Goal: Navigation & Orientation: Find specific page/section

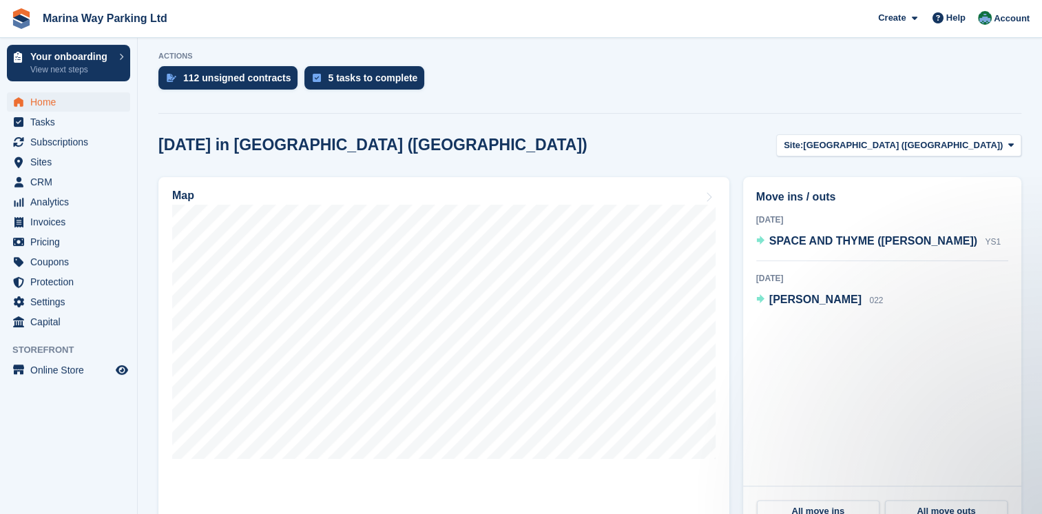
scroll to position [325, 0]
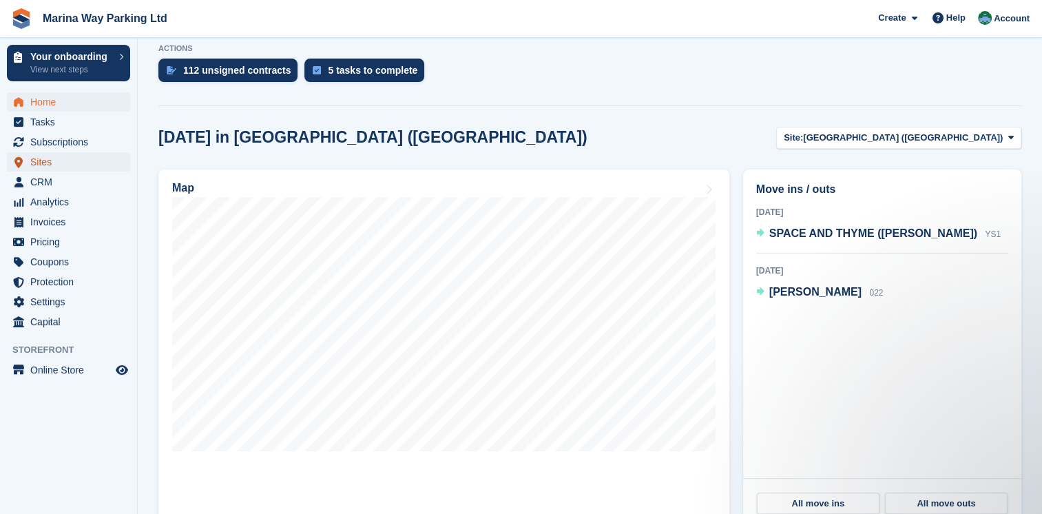
click at [90, 157] on span "Sites" at bounding box center [71, 161] width 83 height 19
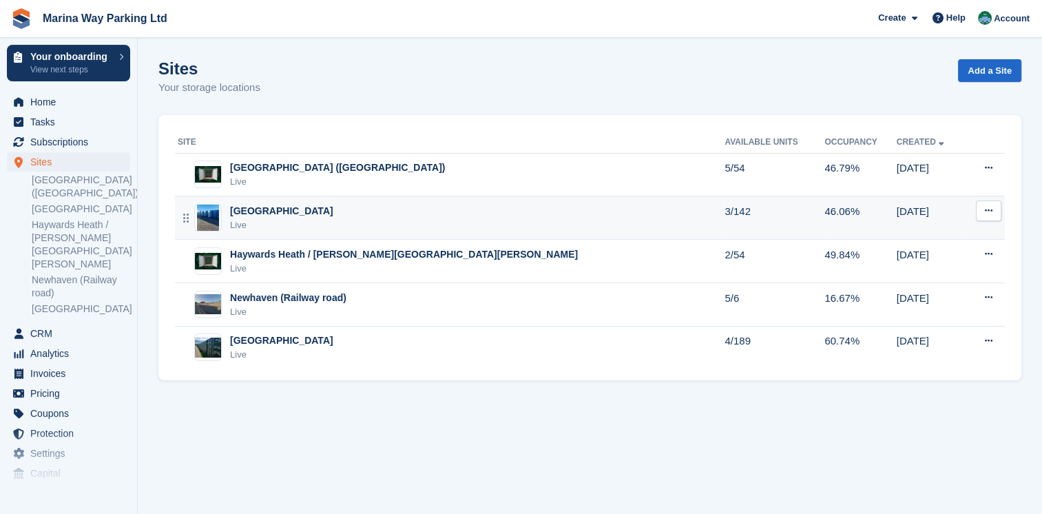
click at [267, 213] on div "[GEOGRAPHIC_DATA]" at bounding box center [281, 211] width 103 height 14
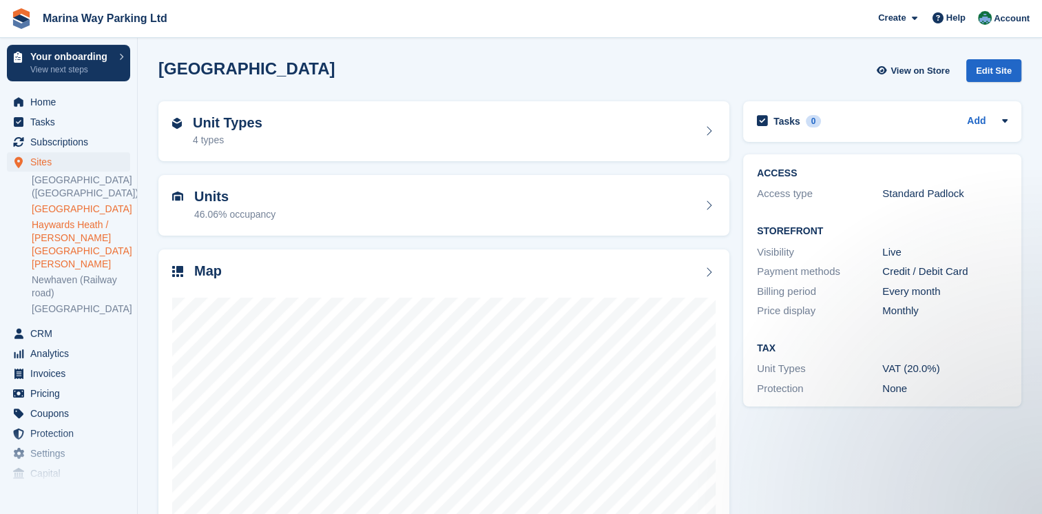
click at [67, 229] on link "Haywards Heath / [PERSON_NAME][GEOGRAPHIC_DATA][PERSON_NAME]" at bounding box center [81, 244] width 98 height 52
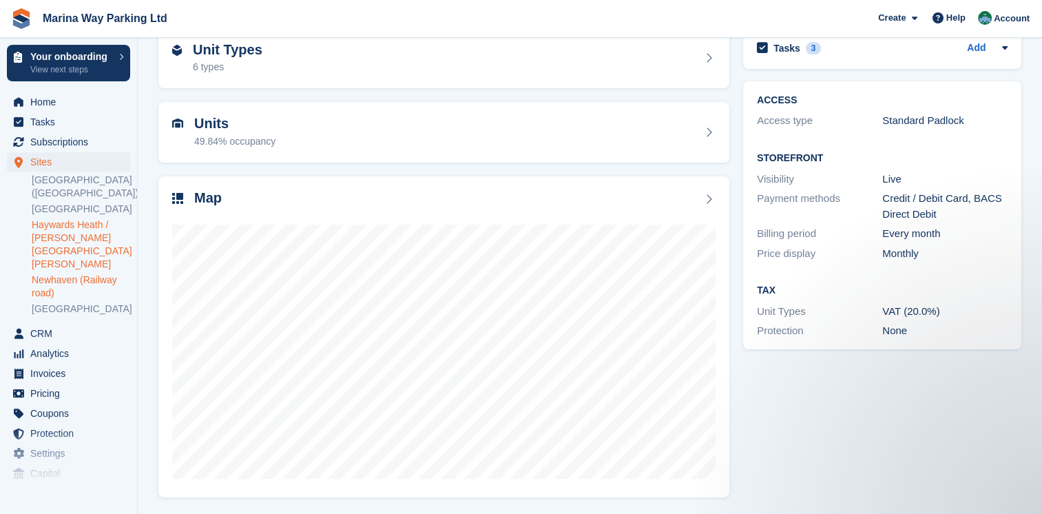
click at [100, 273] on link "Newhaven (Railway road)" at bounding box center [81, 286] width 98 height 26
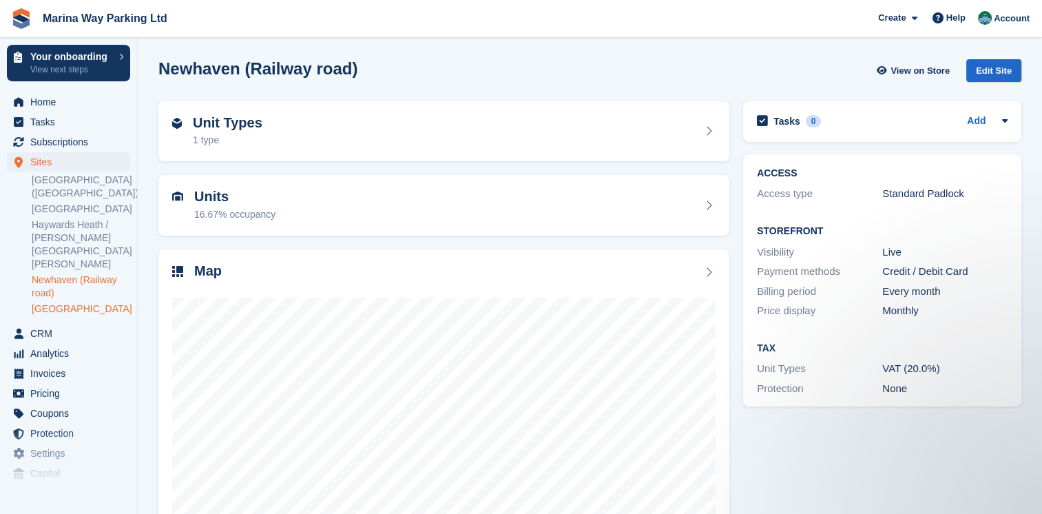
click at [57, 302] on link "[GEOGRAPHIC_DATA]" at bounding box center [81, 308] width 98 height 13
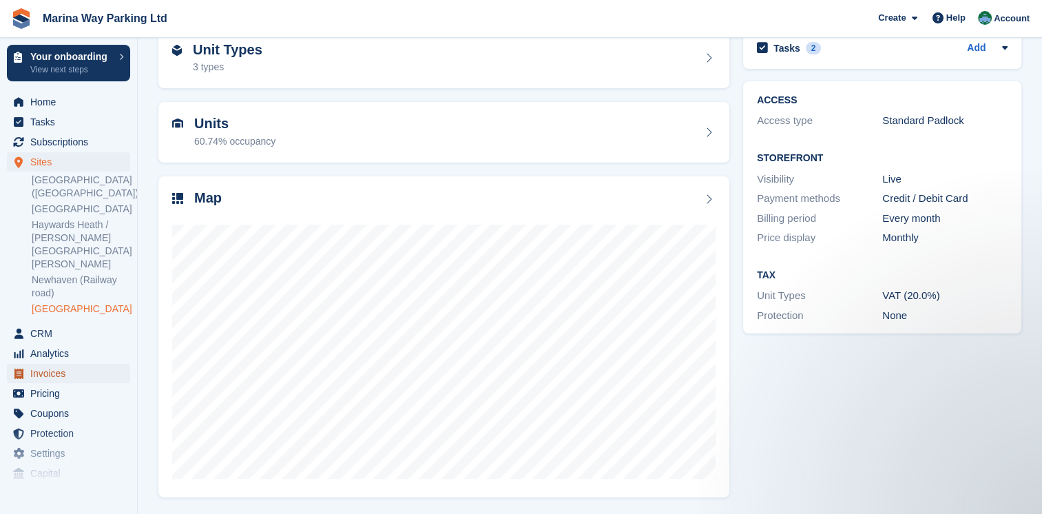
click at [56, 364] on span "Invoices" at bounding box center [71, 373] width 83 height 19
